Goal: Information Seeking & Learning: Find specific fact

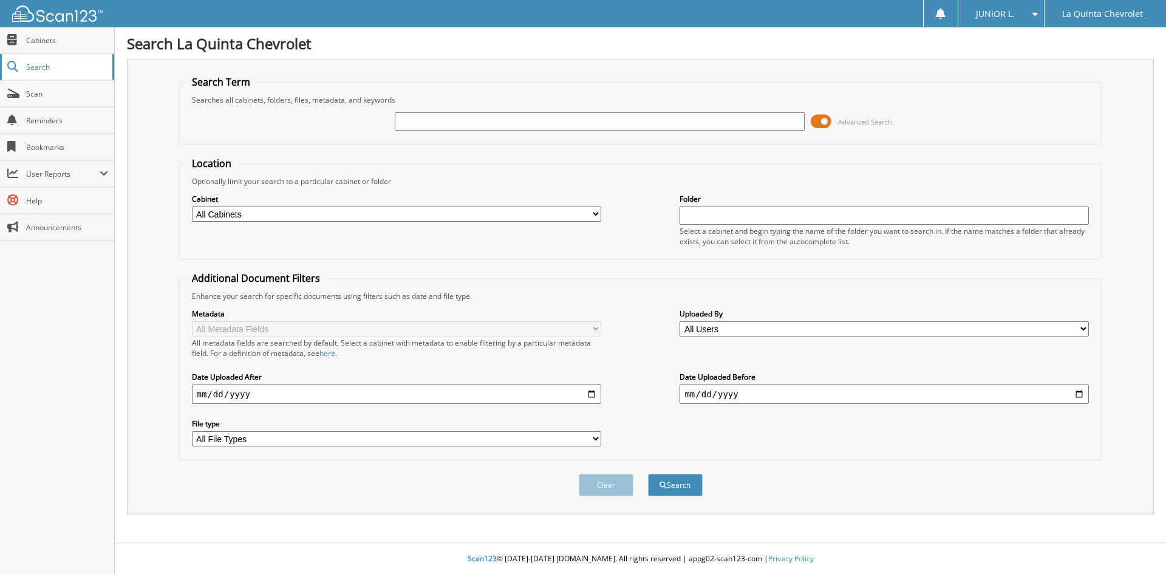
click at [23, 63] on link "Search" at bounding box center [57, 67] width 114 height 26
click at [501, 131] on div at bounding box center [599, 121] width 409 height 21
type input "270224"
click at [648, 474] on button "Search" at bounding box center [675, 485] width 55 height 22
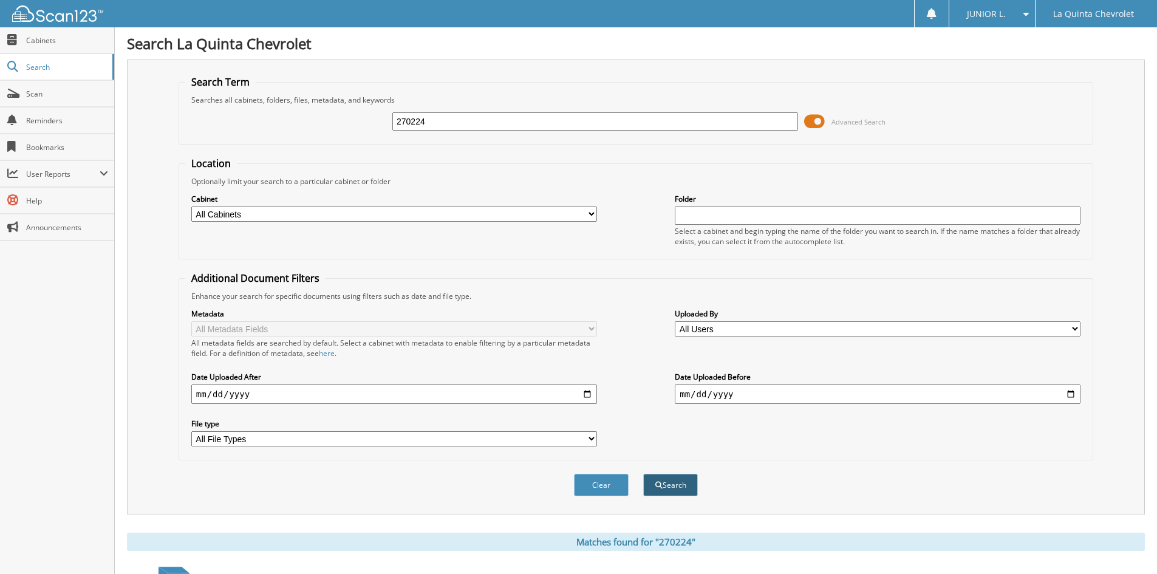
click at [667, 495] on button "Search" at bounding box center [670, 485] width 55 height 22
drag, startPoint x: 0, startPoint y: 0, endPoint x: 41, endPoint y: 38, distance: 55.9
click at [41, 38] on span "Cabinets" at bounding box center [67, 40] width 82 height 10
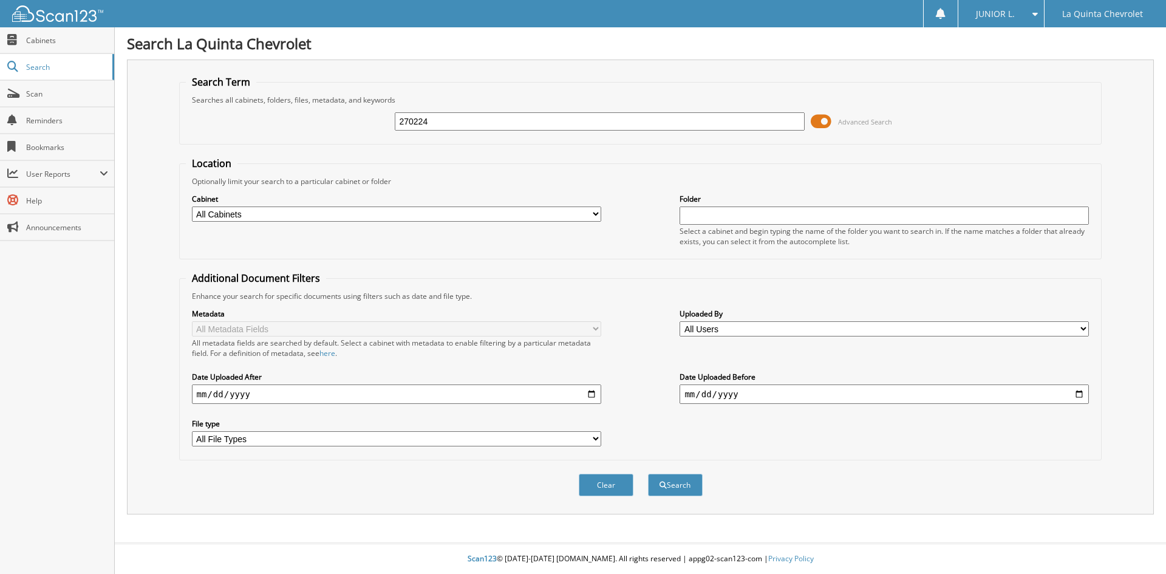
type input "270224"
click at [648, 474] on button "Search" at bounding box center [675, 485] width 55 height 22
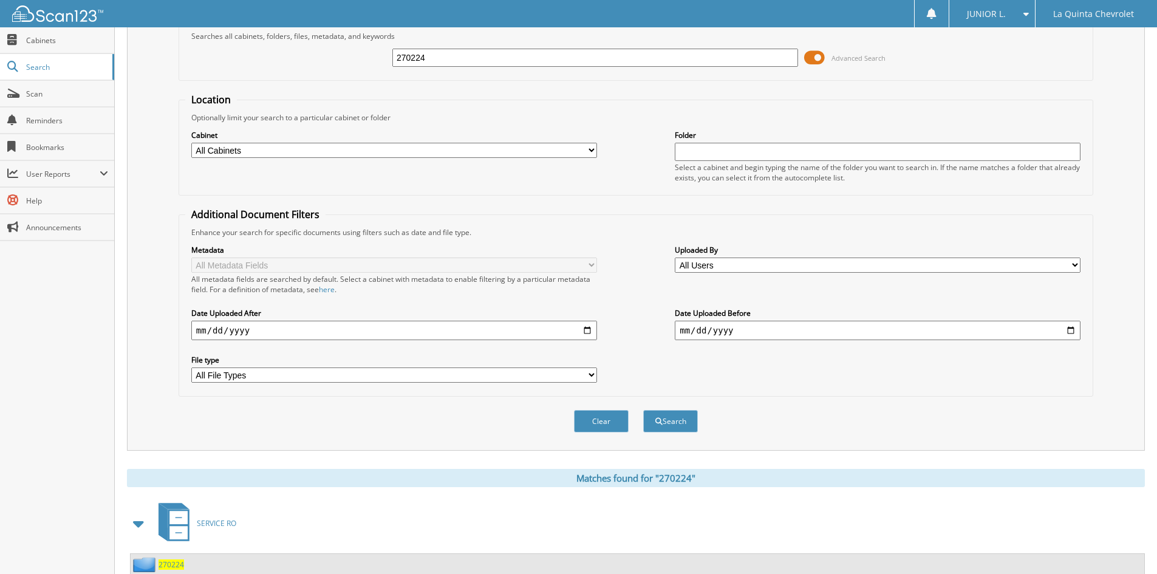
scroll to position [152, 0]
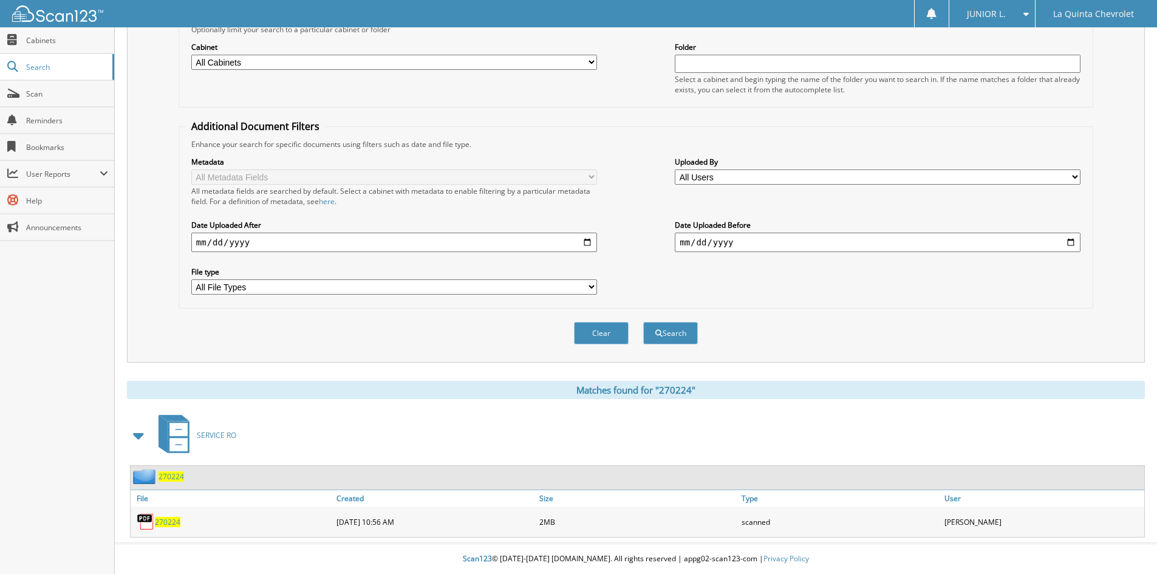
click at [173, 525] on span "270224" at bounding box center [168, 522] width 26 height 10
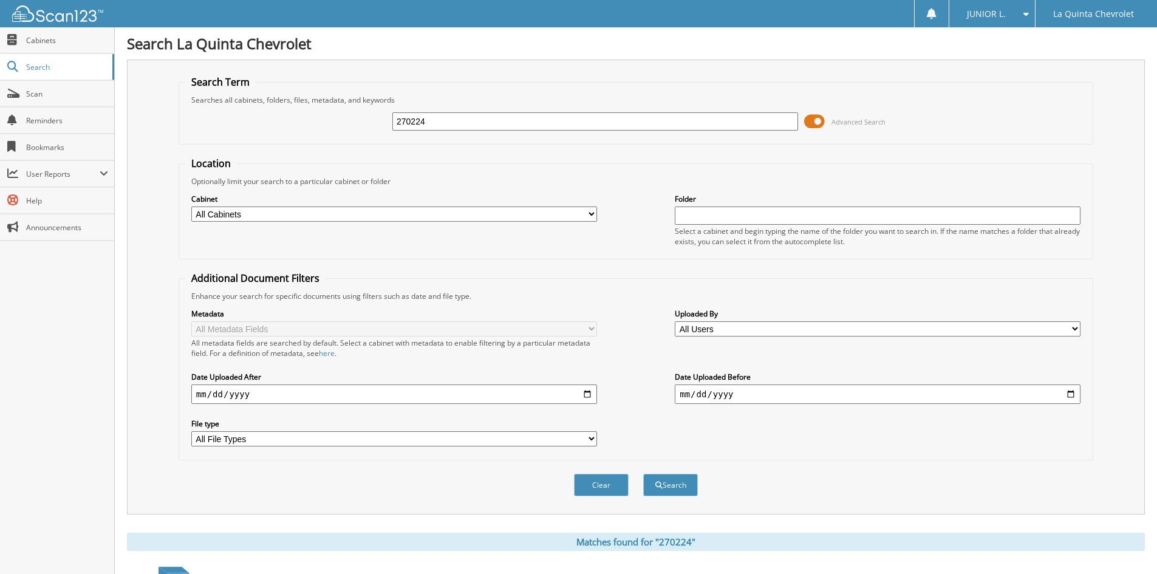
click at [1000, 15] on span "JUNIOR L." at bounding box center [986, 13] width 39 height 7
click at [993, 62] on link "Logout" at bounding box center [992, 59] width 86 height 21
